Goal: Answer question/provide support: Participate in discussion

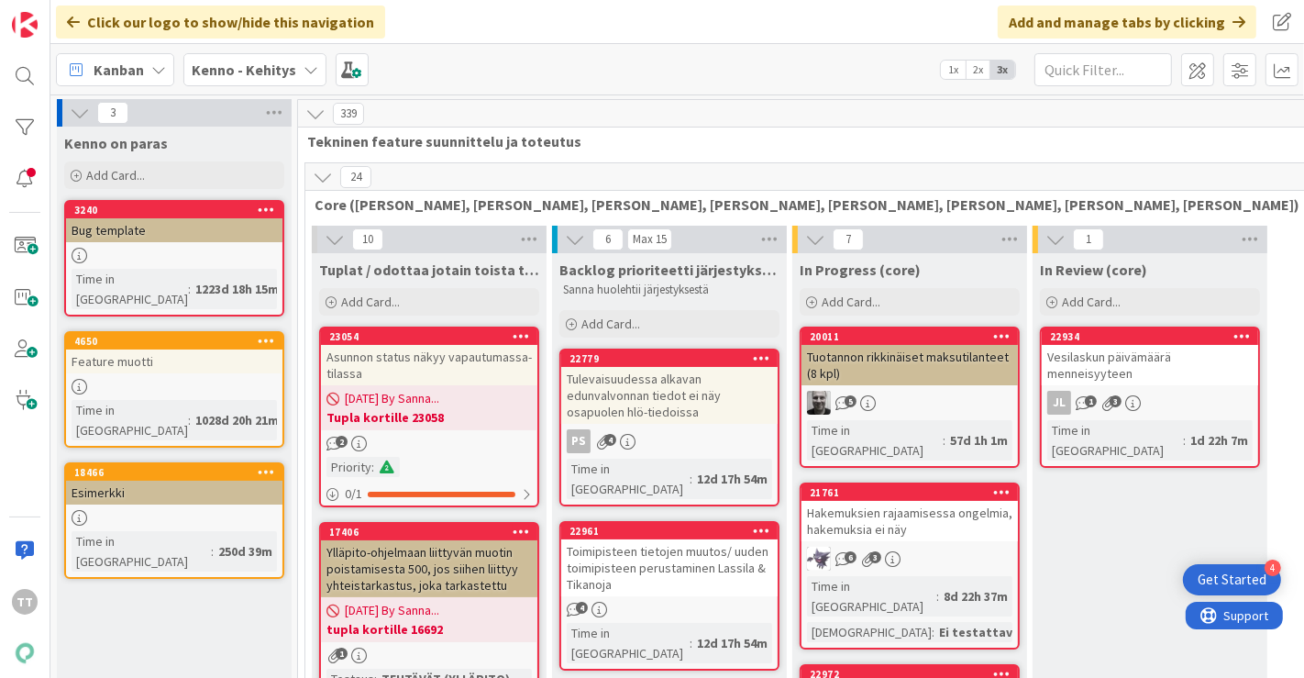
scroll to position [11205, 0]
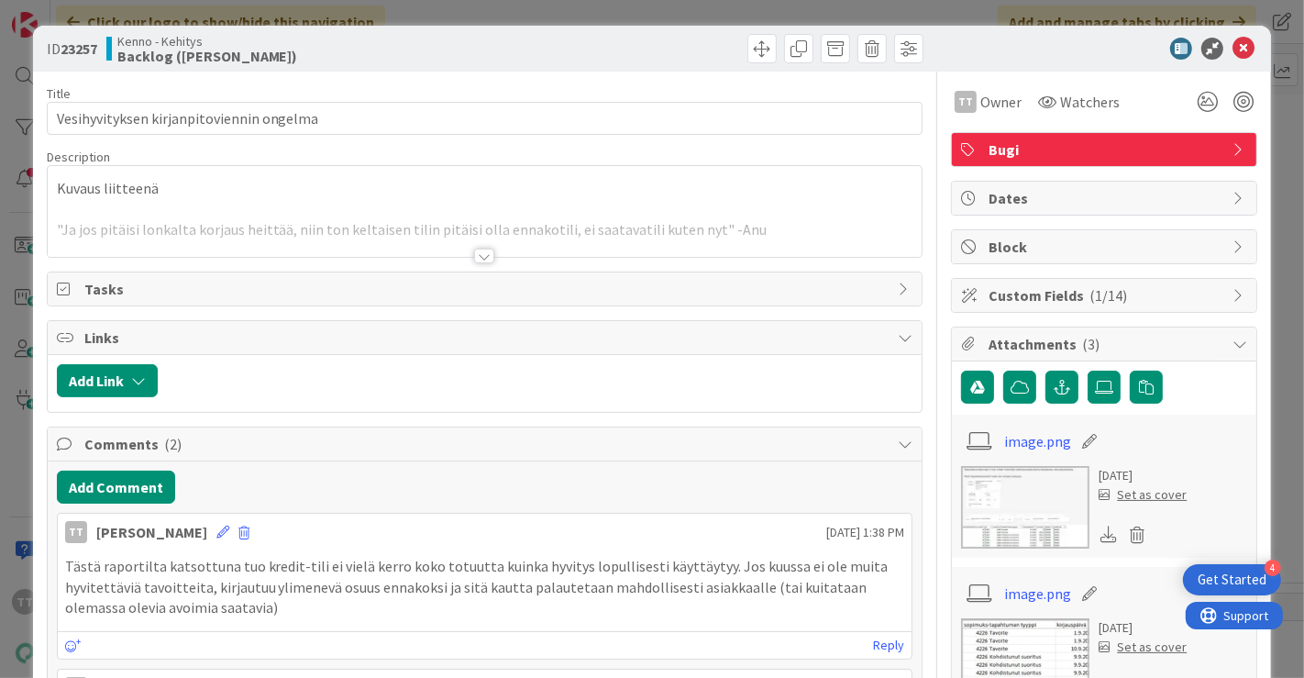
click at [475, 258] on div at bounding box center [484, 255] width 20 height 15
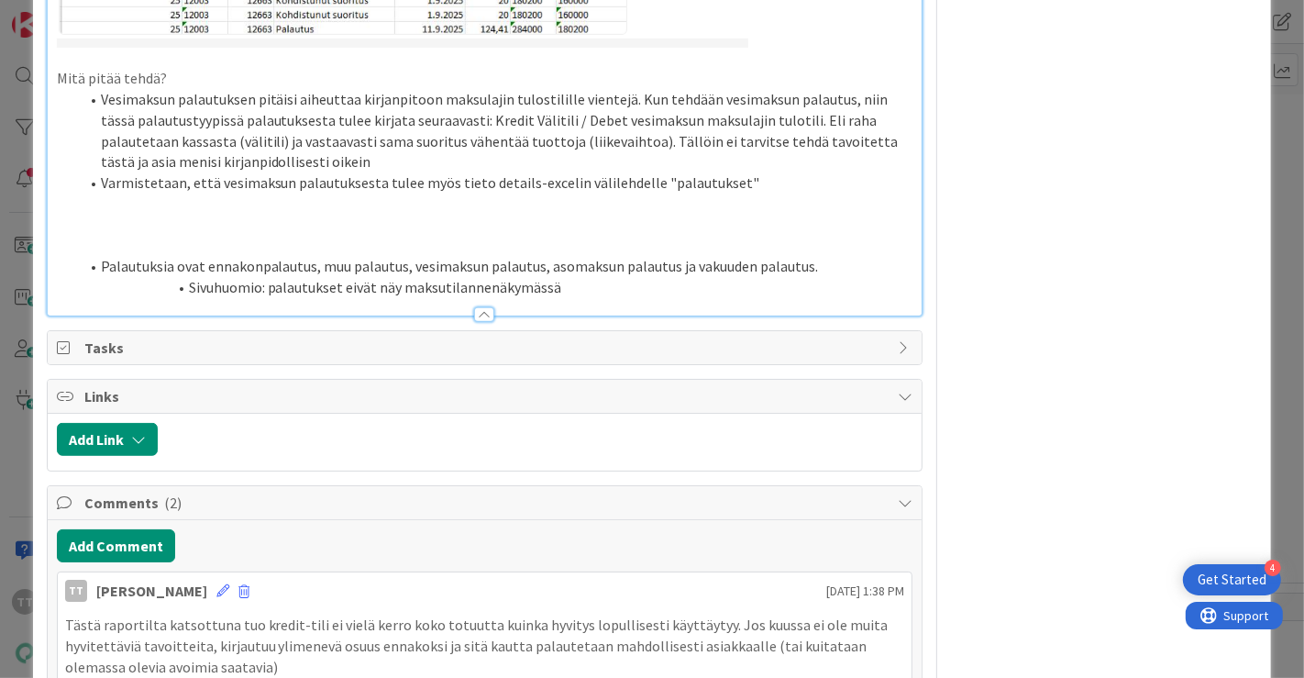
scroll to position [1013, 0]
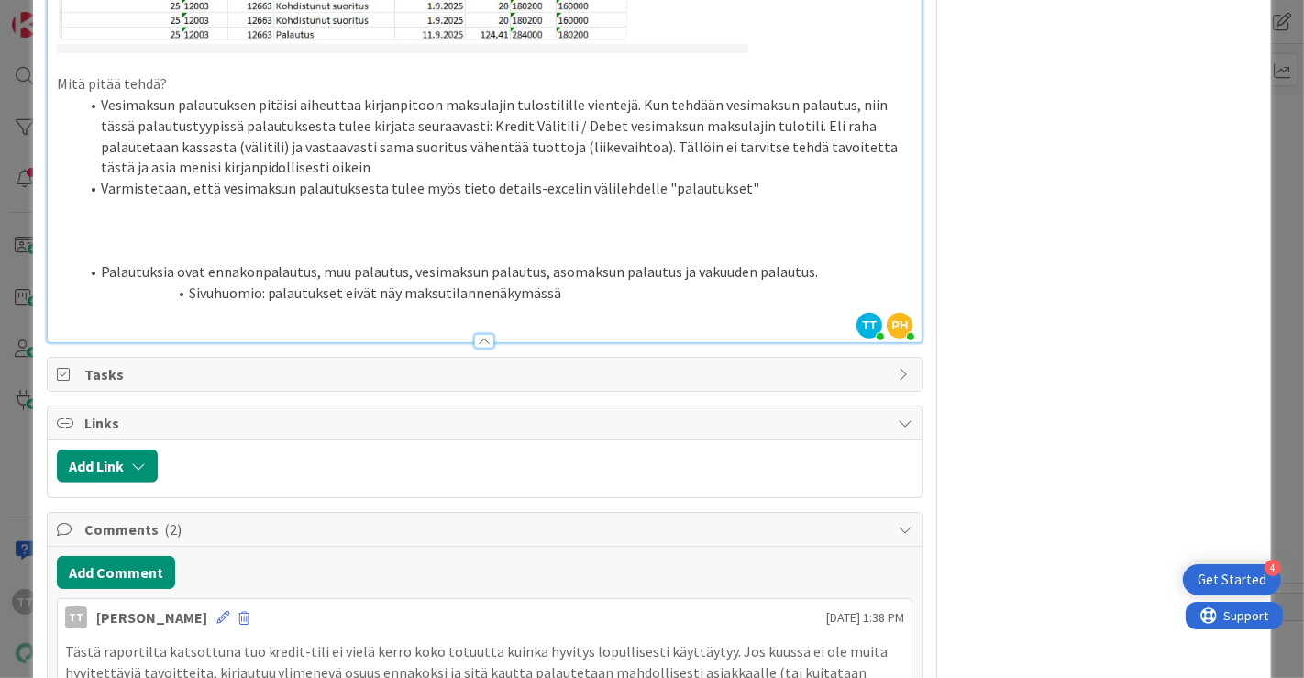
click at [737, 182] on li "Varmistetaan, että vesimaksun palautuksesta tulee myös tieto details-excelin vä…" at bounding box center [496, 188] width 834 height 21
click at [1142, 184] on div "TT Owner Watchers Bugi Dates Block Custom Fields ( 1/14 ) Attachments ( 3 ) ima…" at bounding box center [1104, 213] width 306 height 2310
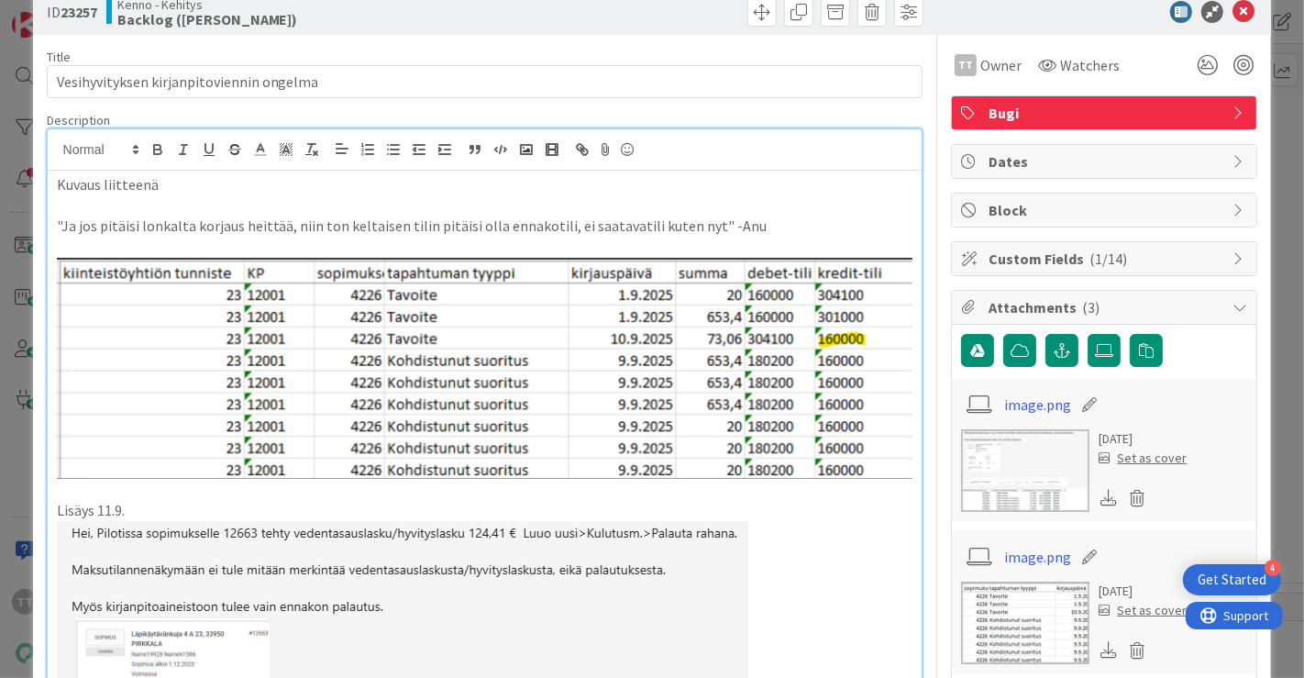
scroll to position [0, 0]
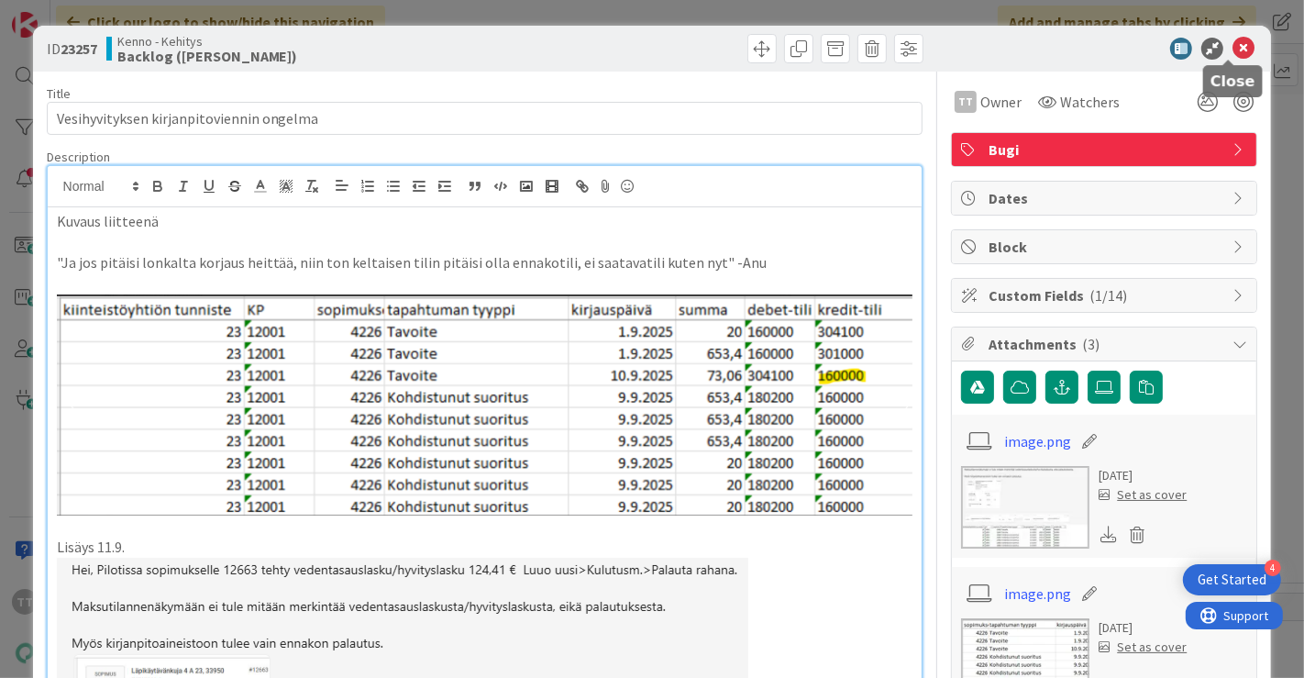
click at [1233, 50] on icon at bounding box center [1243, 49] width 22 height 22
